Goal: Navigation & Orientation: Find specific page/section

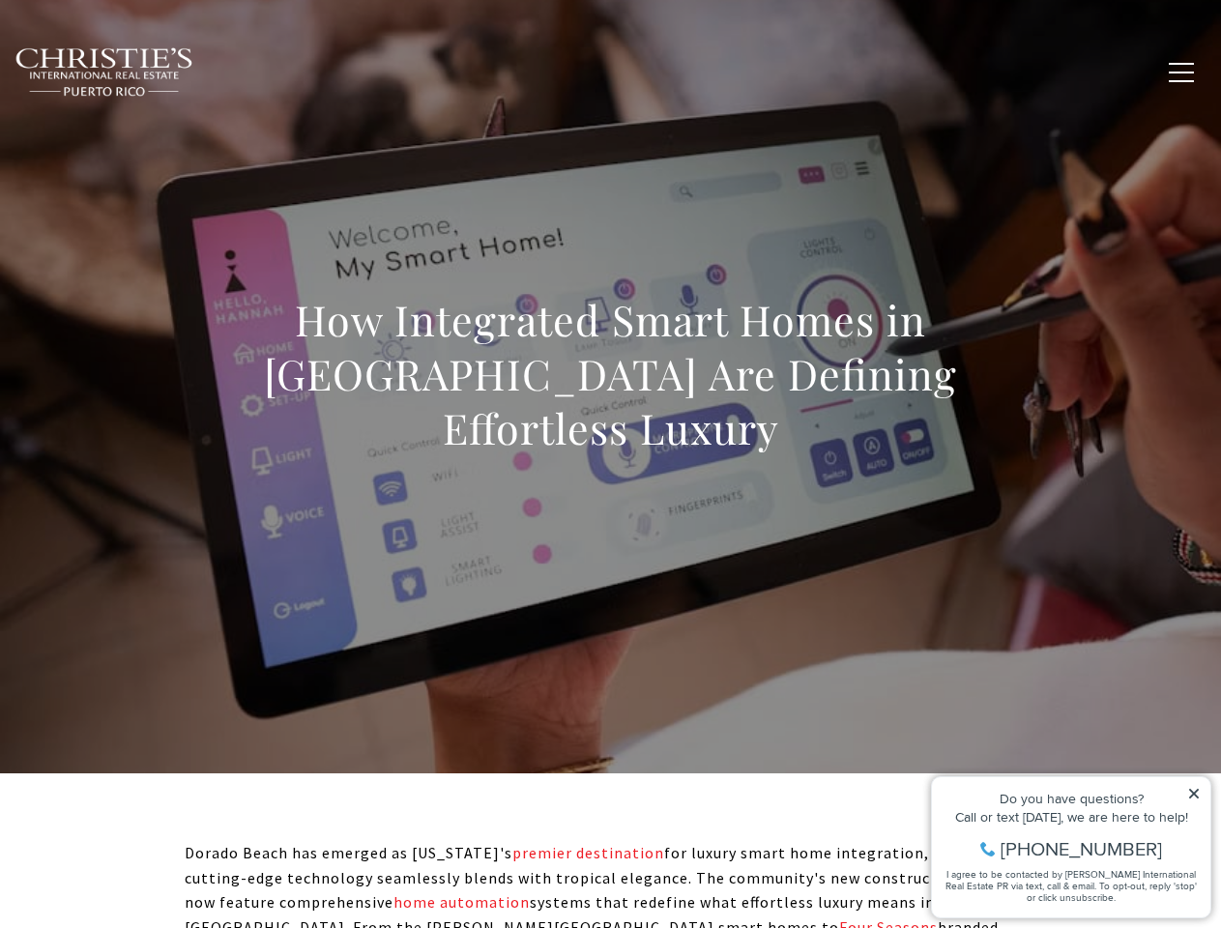
click at [610, 464] on div "How Integrated Smart Homes in [GEOGRAPHIC_DATA] Are Defining Effortless Luxury" at bounding box center [610, 387] width 1221 height 580
click at [400, 72] on link "Home Search" at bounding box center [372, 71] width 108 height 48
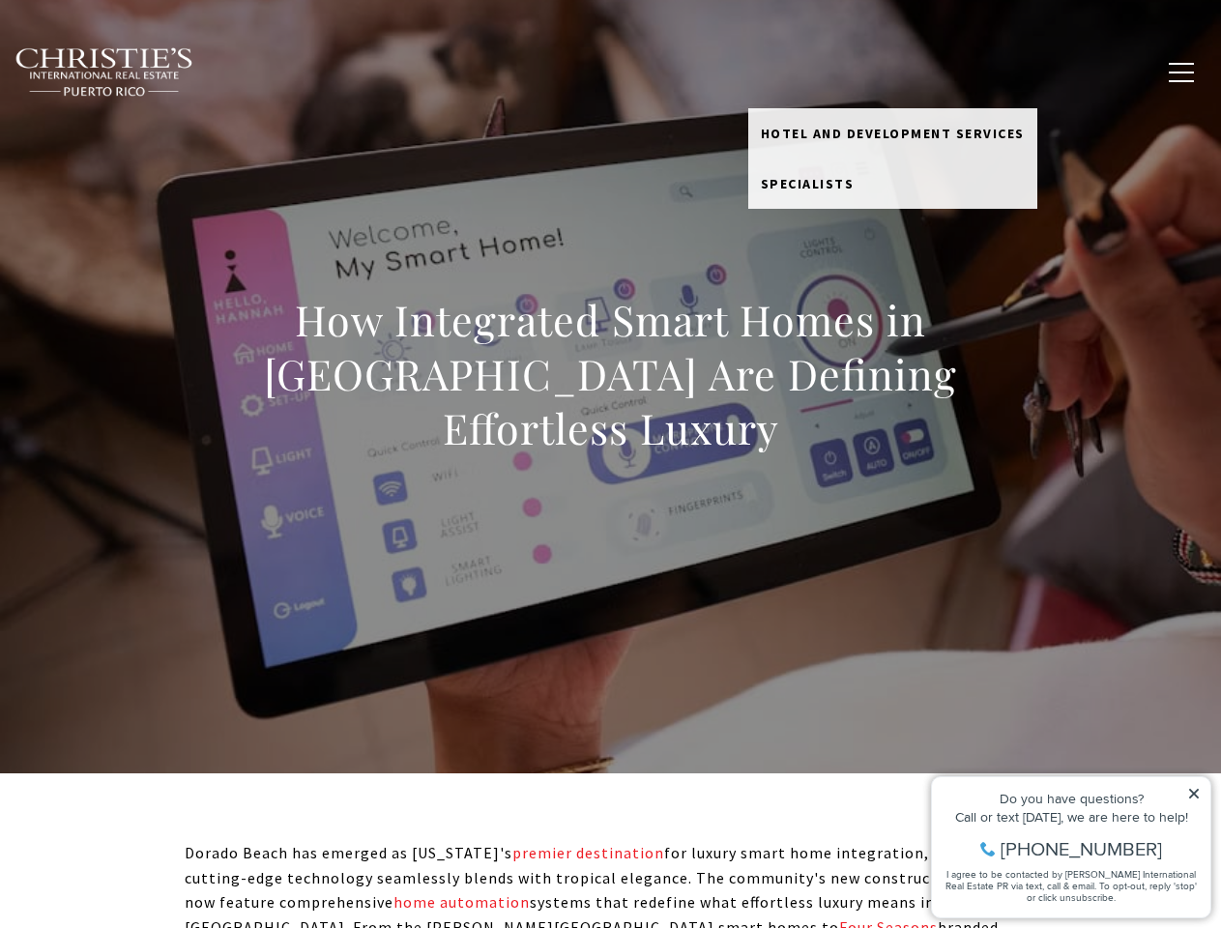
click at [823, 72] on link "Meet the Team" at bounding box center [808, 71] width 121 height 48
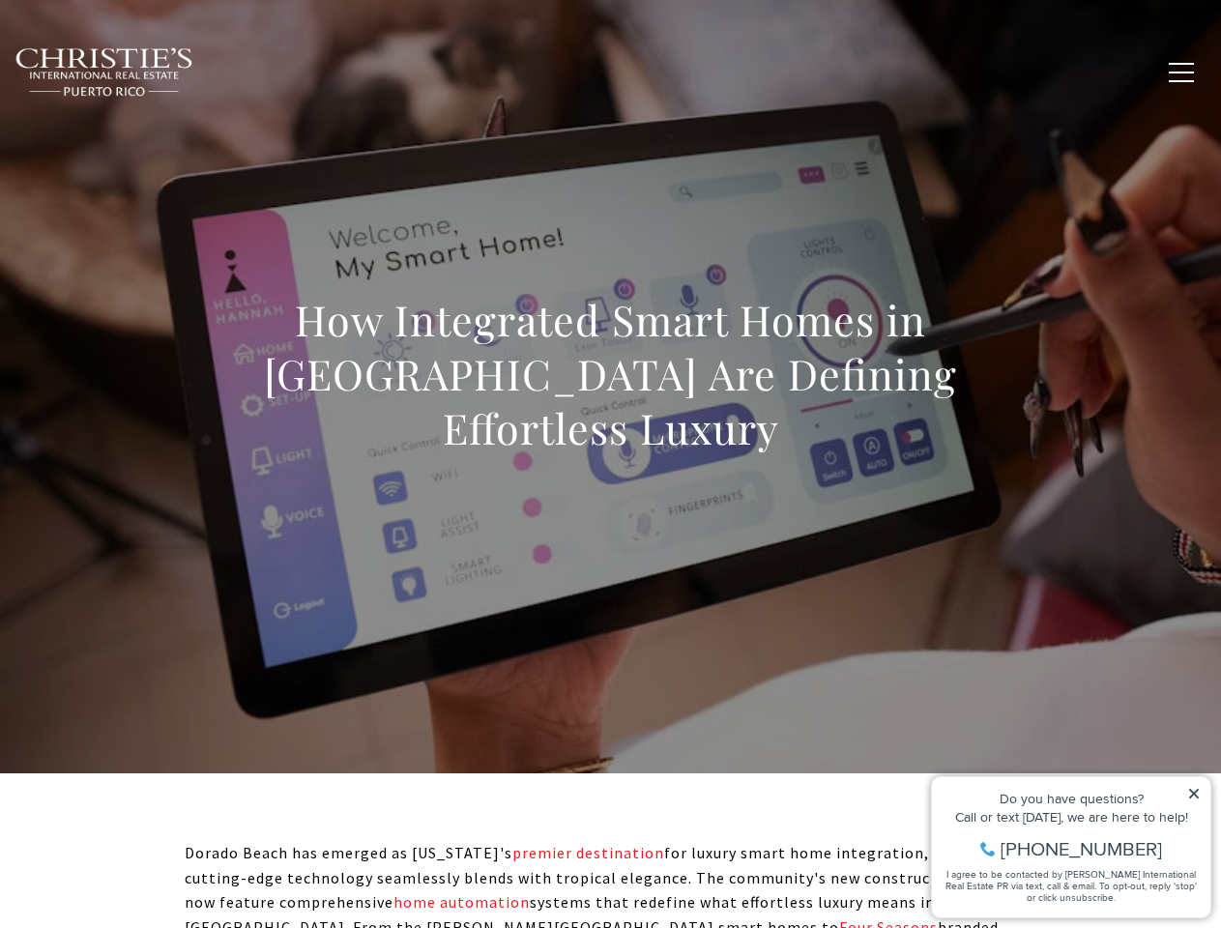
click at [1182, 73] on span "button" at bounding box center [1181, 73] width 25 height 2
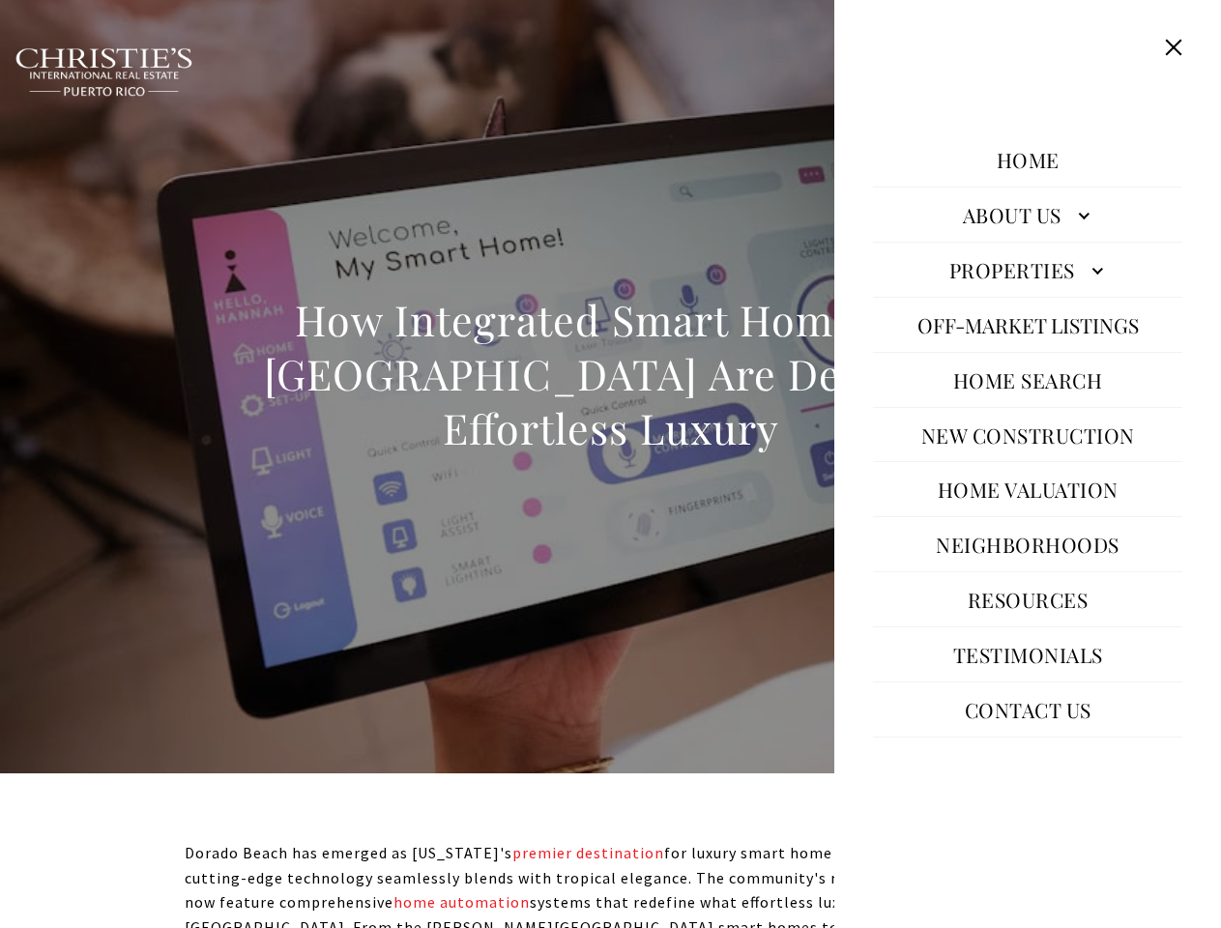
click at [1194, 794] on icon at bounding box center [1194, 794] width 10 height 10
